Goal: Transaction & Acquisition: Purchase product/service

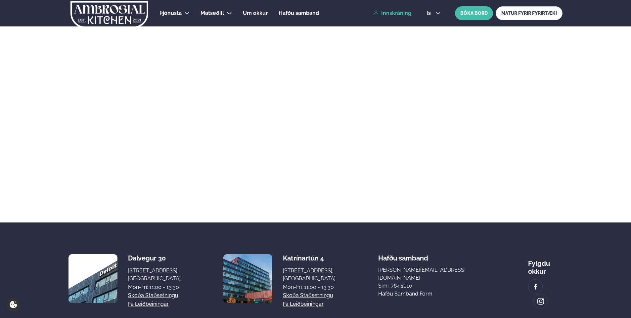
click at [403, 13] on link "Innskráning" at bounding box center [392, 13] width 38 height 6
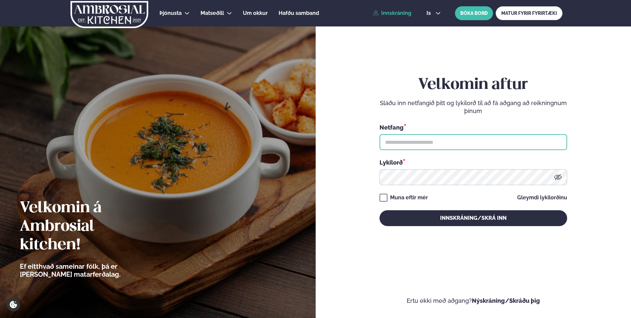
type input "**********"
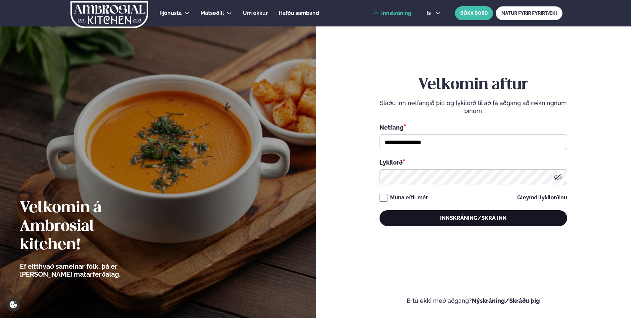
click at [445, 217] on button "Innskráning/Skrá inn" at bounding box center [474, 219] width 188 height 16
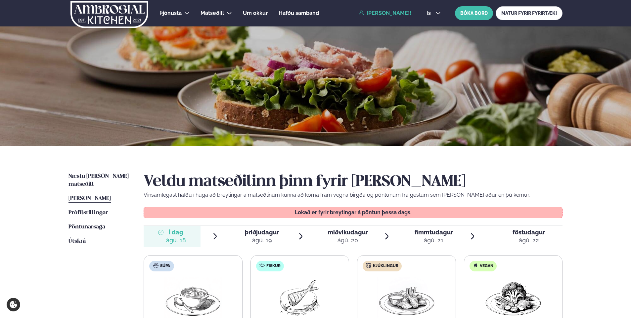
click at [272, 231] on span "þriðjudagur" at bounding box center [262, 232] width 34 height 7
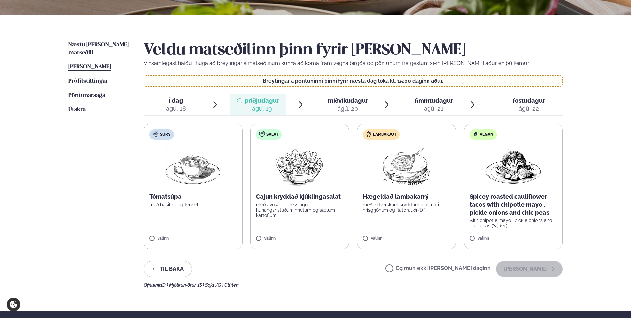
scroll to position [132, 0]
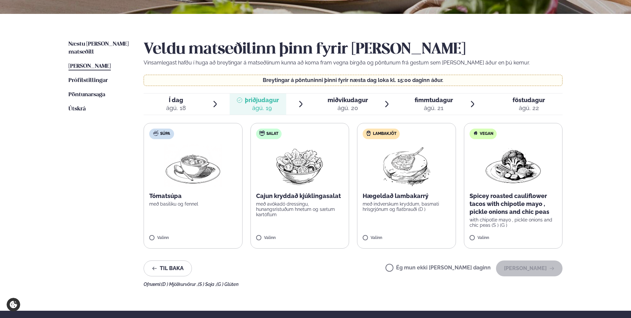
click at [354, 100] on span "miðvikudagur" at bounding box center [348, 100] width 40 height 7
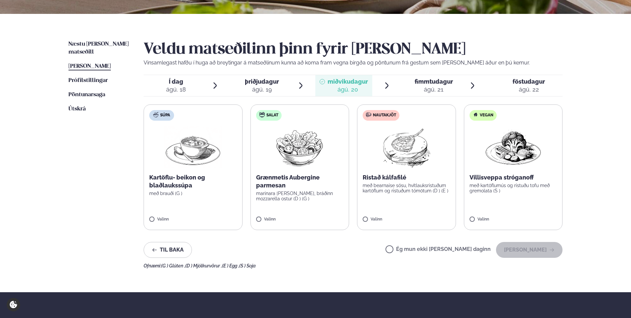
click at [431, 85] on span "fimmtudagur" at bounding box center [434, 81] width 38 height 7
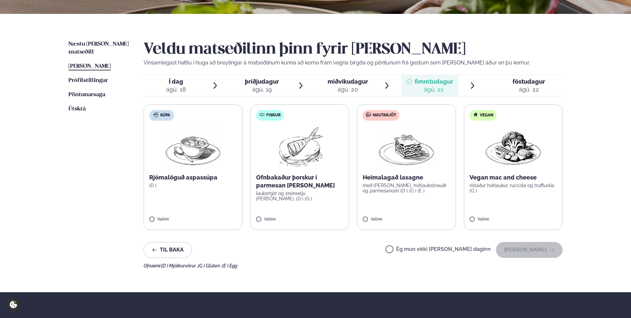
click at [547, 82] on span "föstudagur fös. [DATE]" at bounding box center [524, 85] width 75 height 21
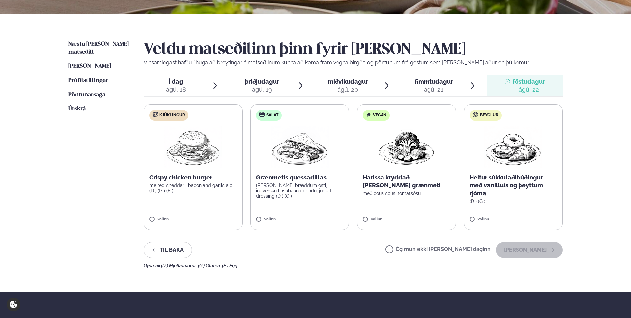
click at [274, 86] on div "ágú. 19" at bounding box center [262, 90] width 34 height 8
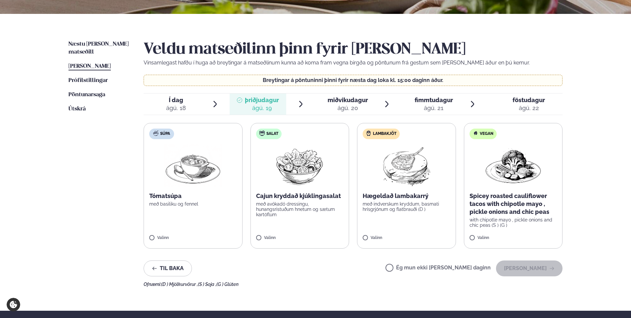
click at [407, 100] on icon at bounding box center [409, 100] width 5 height 5
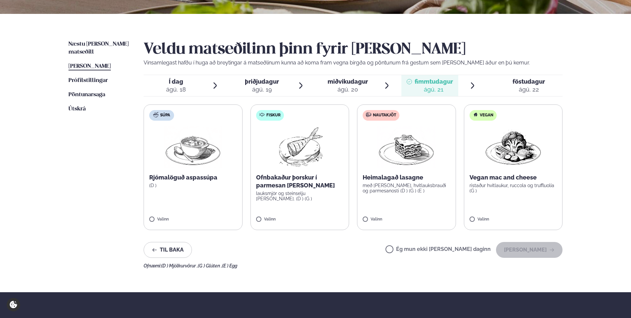
click at [355, 87] on div "ágú. 20" at bounding box center [348, 90] width 40 height 8
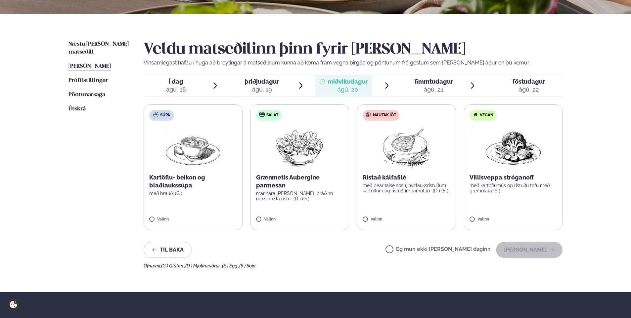
click at [274, 82] on span "þriðjudagur" at bounding box center [262, 81] width 34 height 7
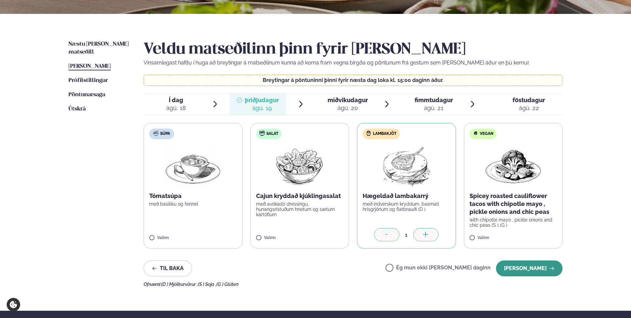
click at [542, 269] on button "[PERSON_NAME]" at bounding box center [529, 269] width 67 height 16
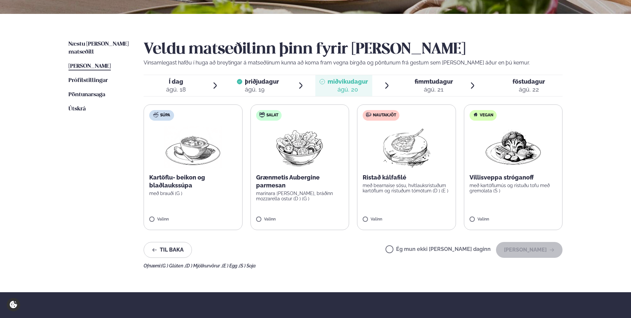
click at [453, 87] on span "fimmtudagur fim. [DATE]" at bounding box center [430, 85] width 57 height 21
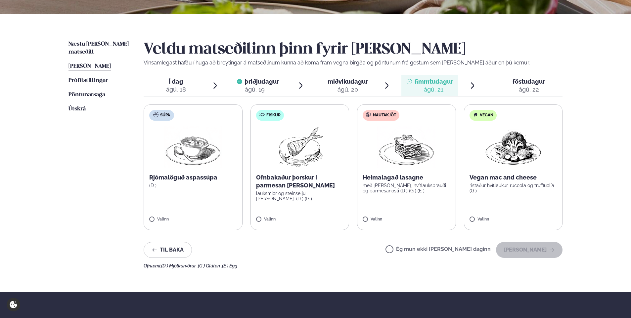
click at [384, 206] on label "Nautakjöt Heimalagað lasagne með basil pesto, hvítlauksbrauði og parmesanosti (…" at bounding box center [406, 168] width 99 height 126
click at [542, 255] on button "[PERSON_NAME]" at bounding box center [529, 250] width 67 height 16
